Goal: Task Accomplishment & Management: Complete application form

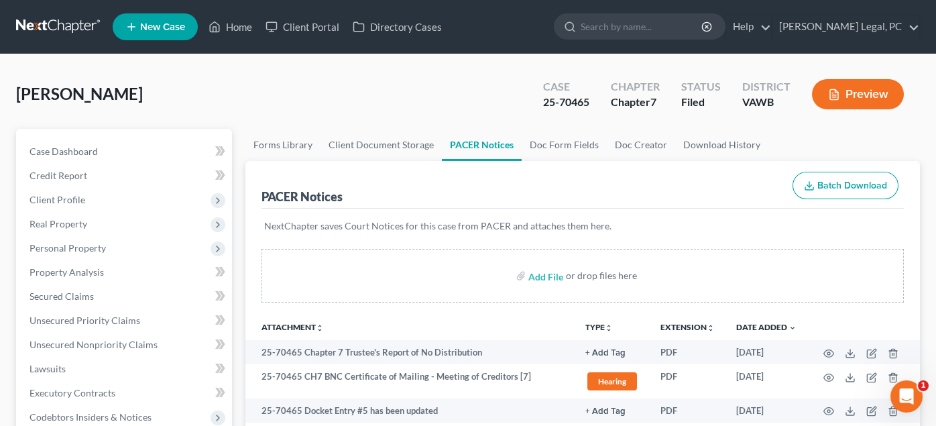
click at [36, 32] on link at bounding box center [59, 27] width 86 height 24
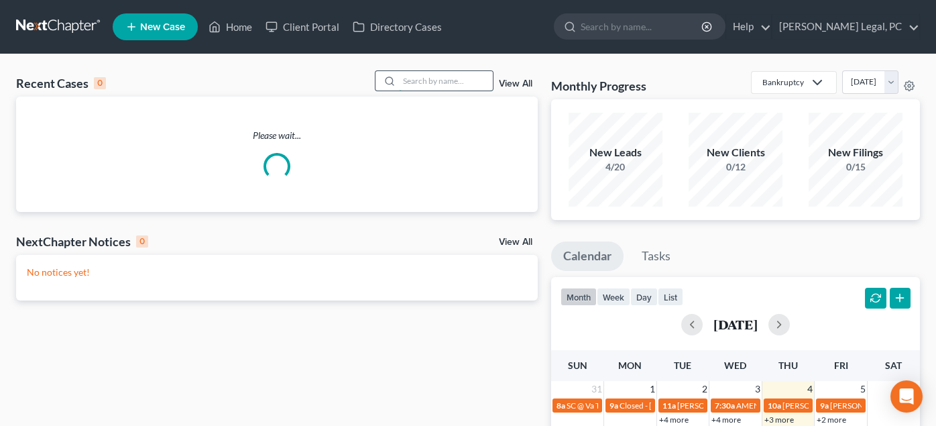
click at [409, 82] on input "search" at bounding box center [446, 80] width 94 height 19
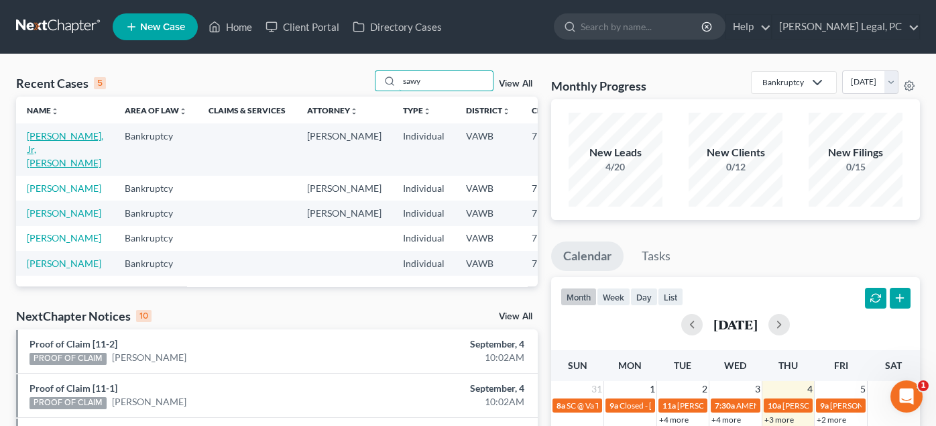
type input "sawy"
click at [49, 149] on link "Sawyers, Jr, David" at bounding box center [65, 149] width 76 height 38
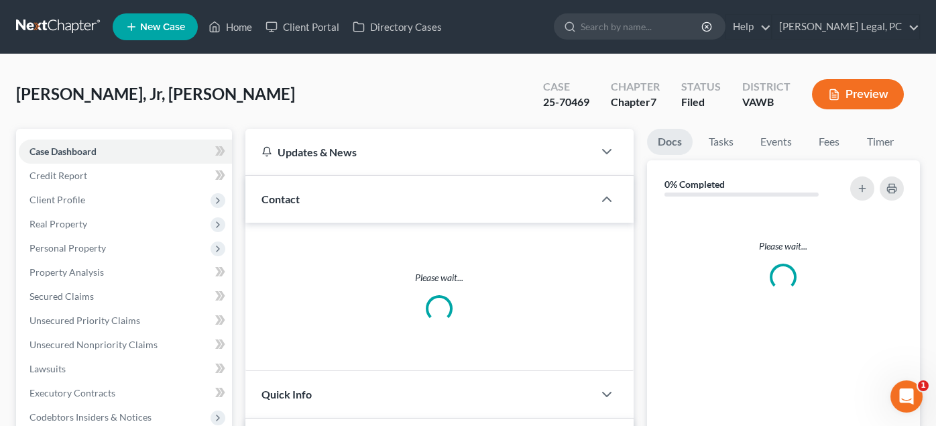
scroll to position [625, 0]
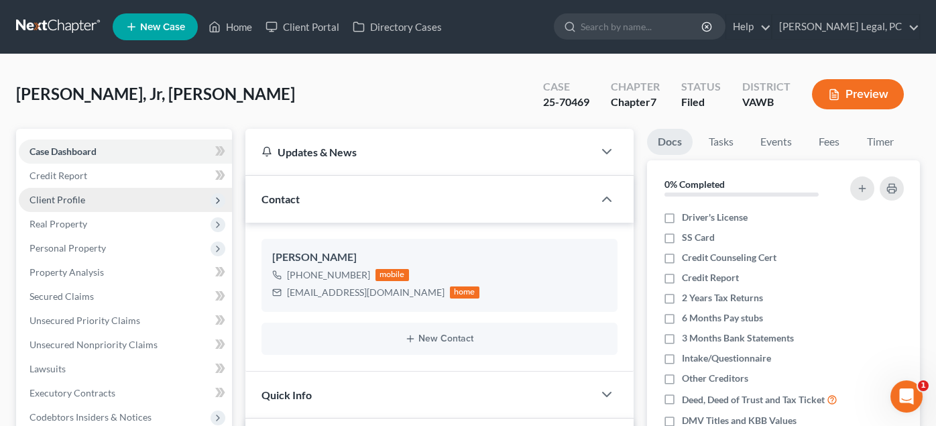
click at [46, 202] on span "Client Profile" at bounding box center [58, 199] width 56 height 11
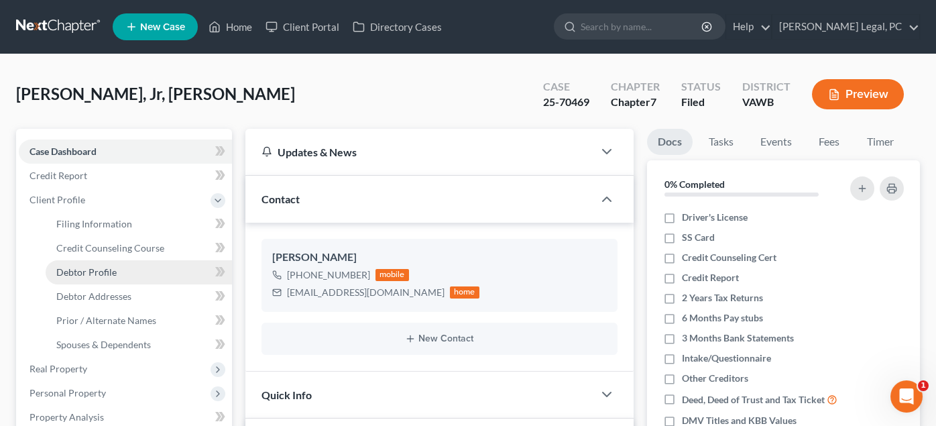
click at [61, 271] on span "Debtor Profile" at bounding box center [86, 271] width 60 height 11
select select "0"
select select "1"
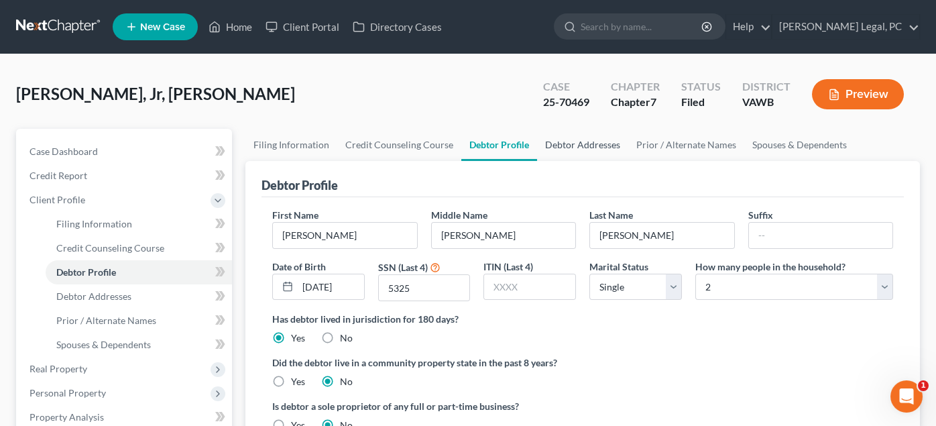
click at [559, 144] on link "Debtor Addresses" at bounding box center [582, 145] width 91 height 32
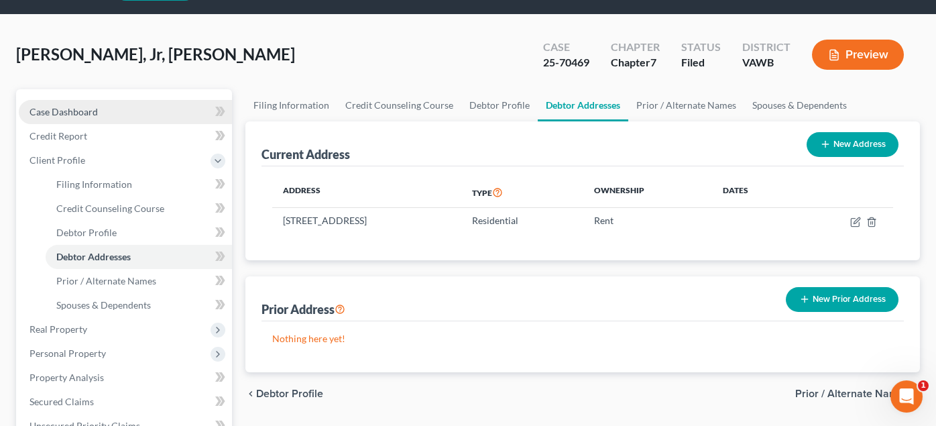
scroll to position [37, 0]
